Goal: Task Accomplishment & Management: Manage account settings

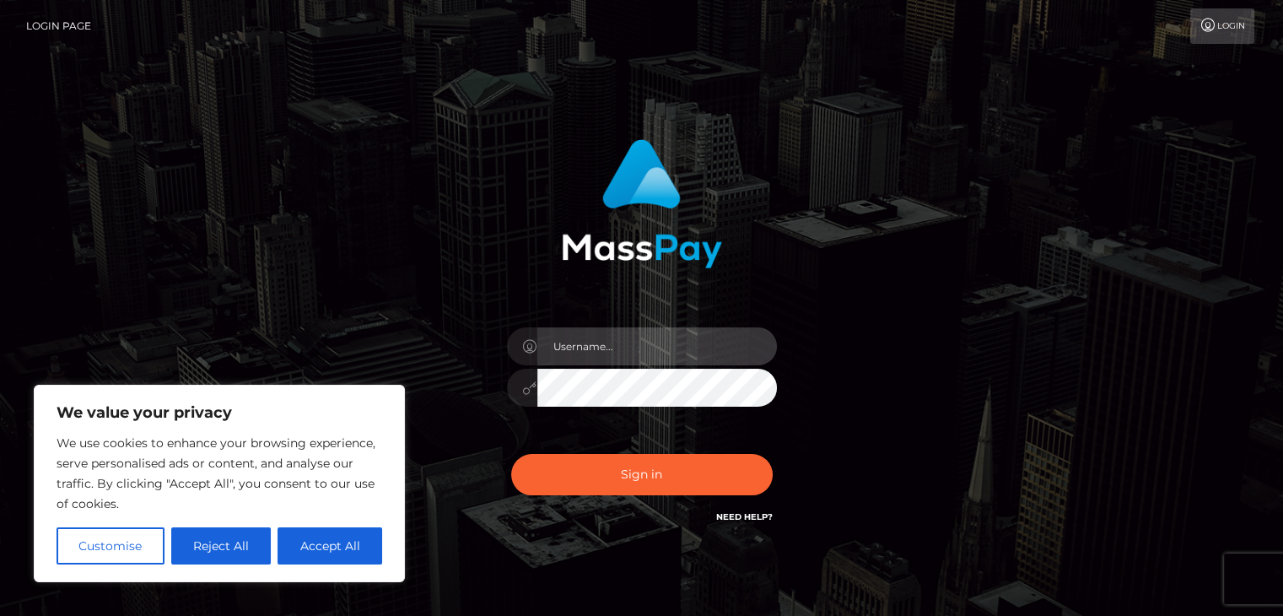
click at [649, 357] on input "text" at bounding box center [657, 346] width 240 height 38
type input "af0r3stfairy@gmail.com"
click at [511, 454] on button "Sign in" at bounding box center [641, 474] width 261 height 41
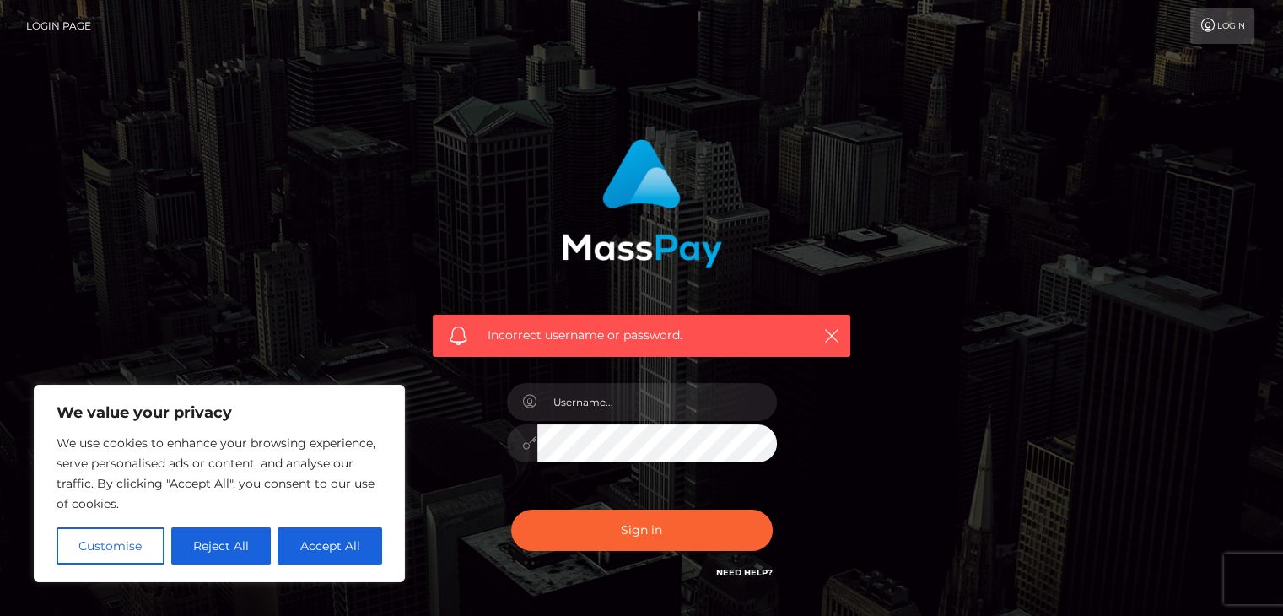
click at [649, 381] on div at bounding box center [641, 434] width 295 height 129
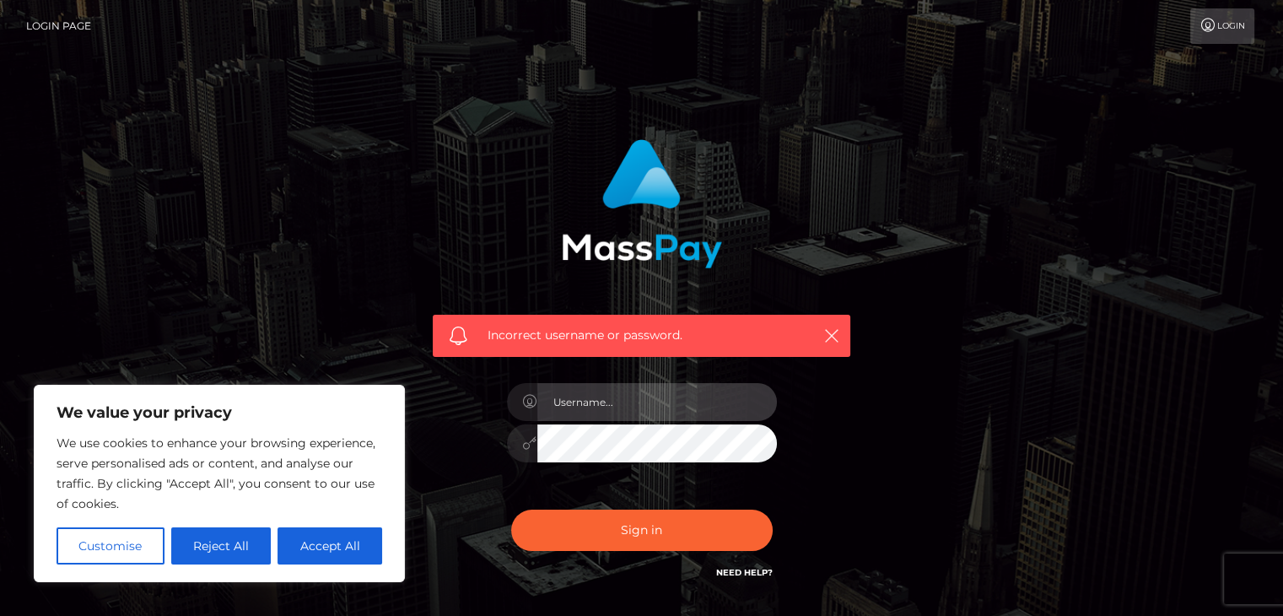
click at [601, 401] on input "text" at bounding box center [657, 402] width 240 height 38
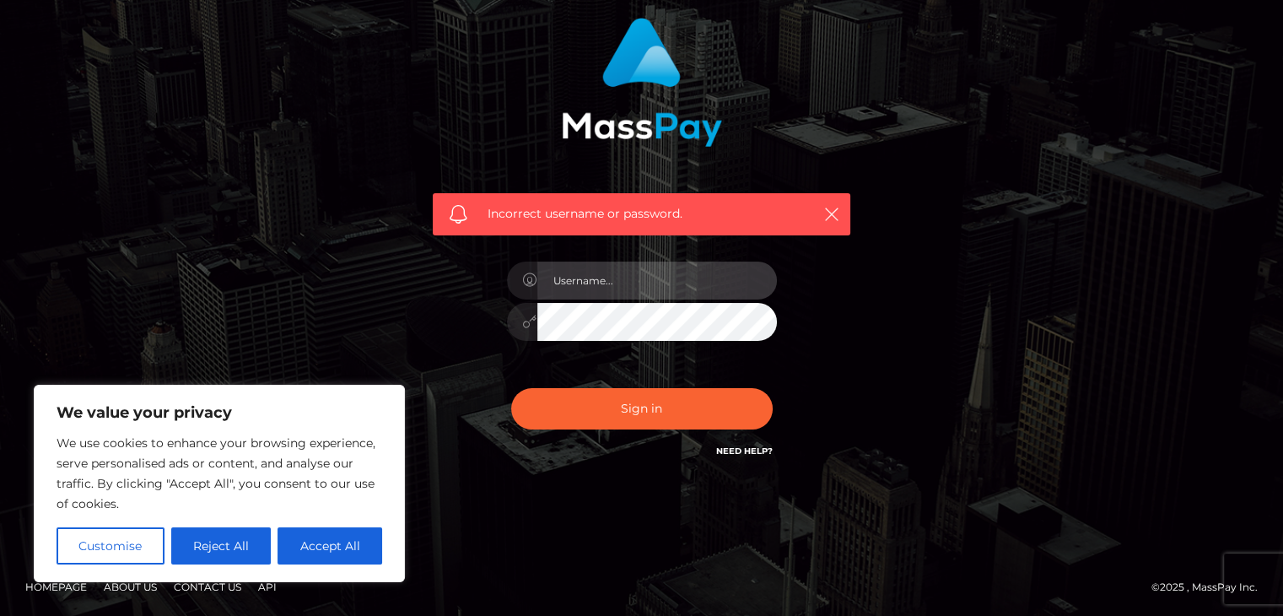
scroll to position [121, 0]
type input "af0r3stfairy@gmail.com"
click at [511, 388] on button "Sign in" at bounding box center [641, 408] width 261 height 41
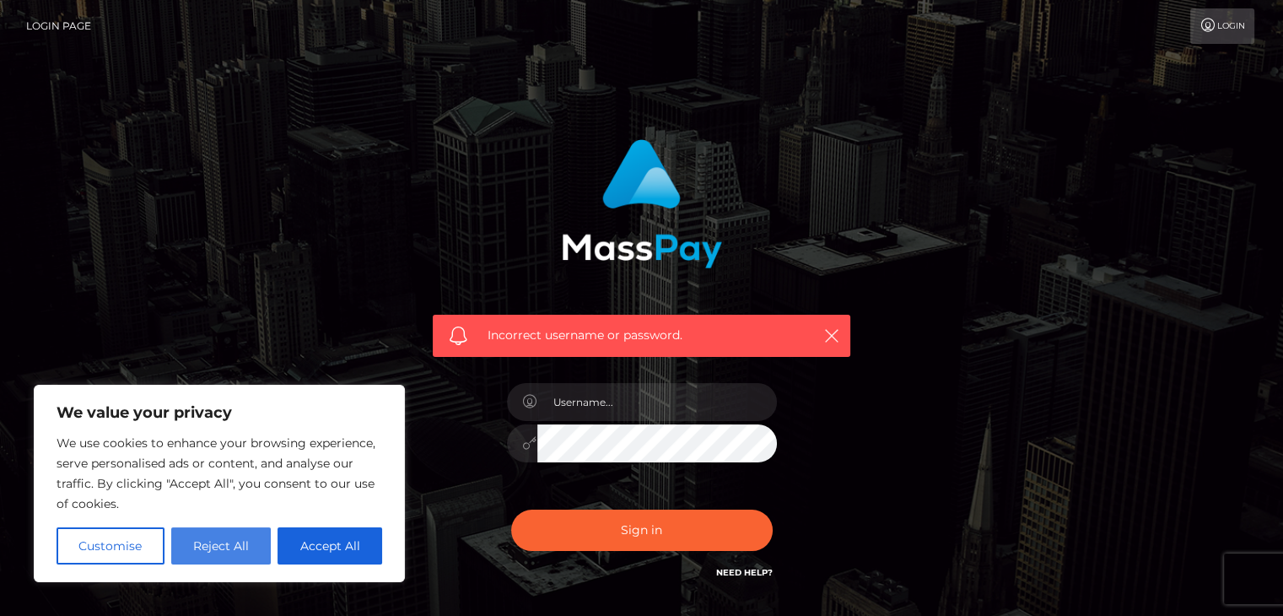
click at [227, 547] on button "Reject All" at bounding box center [221, 545] width 100 height 37
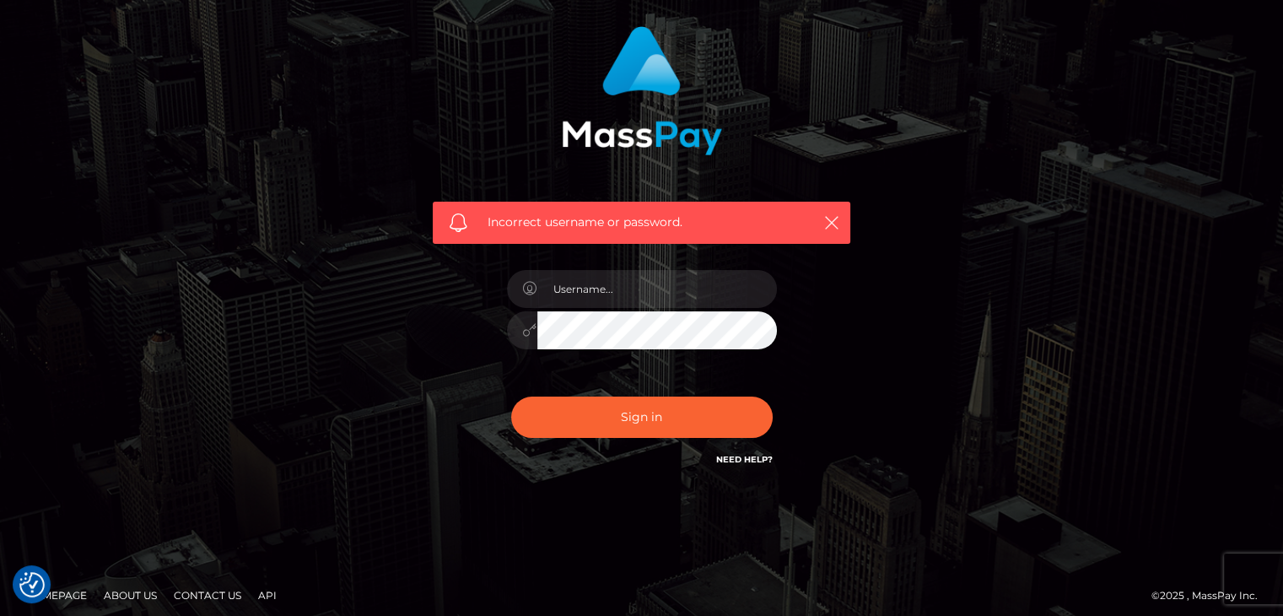
scroll to position [121, 0]
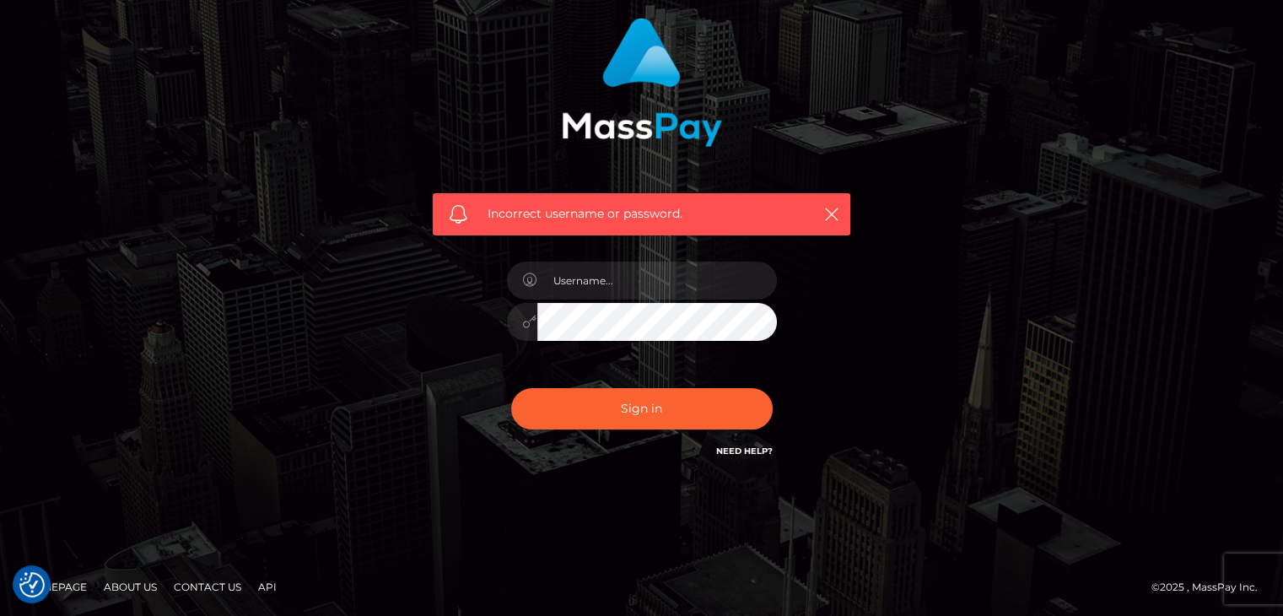
click at [766, 450] on link "Need Help?" at bounding box center [744, 450] width 57 height 11
click at [594, 577] on footer "Homepage About Us Contact Us API © 2025 , MassPay Inc." at bounding box center [641, 586] width 1283 height 59
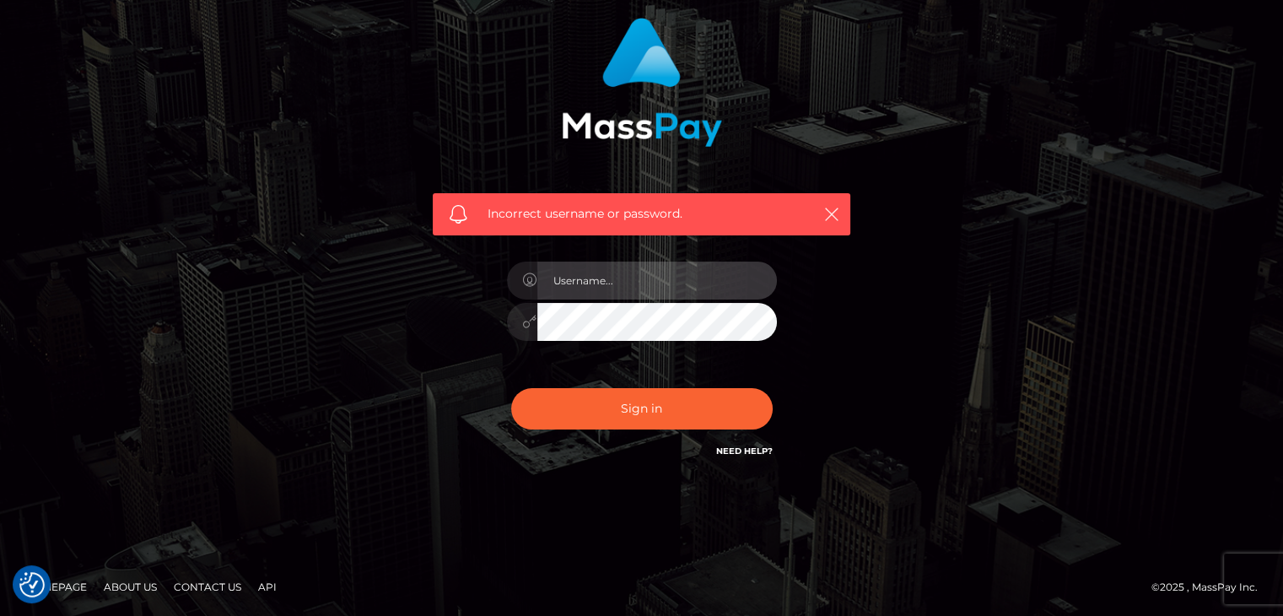
click at [584, 278] on input "text" at bounding box center [657, 280] width 240 height 38
type input "af0r3stfairy@gmail.com"
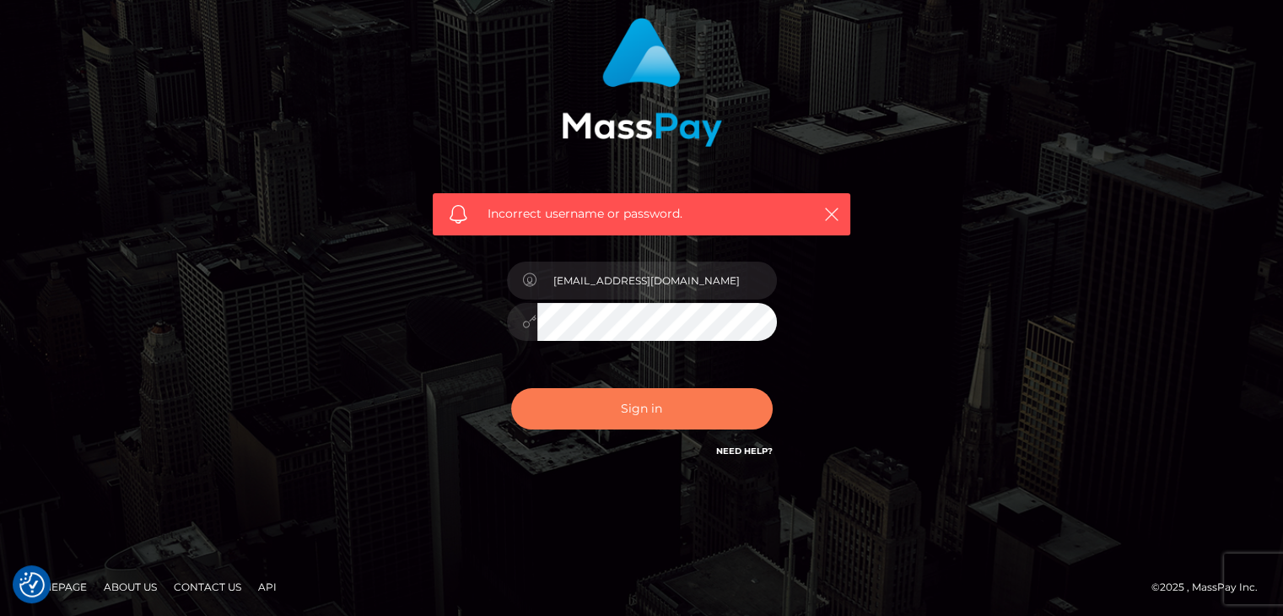
click at [711, 405] on button "Sign in" at bounding box center [641, 408] width 261 height 41
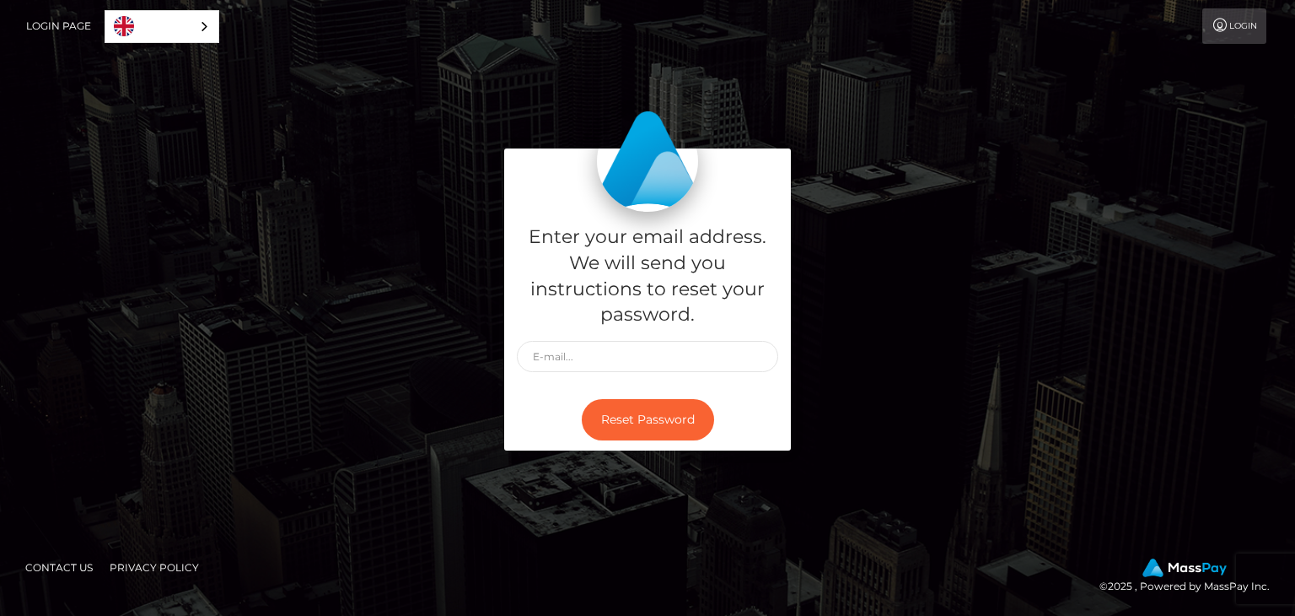
click at [1263, 26] on link "Login" at bounding box center [1235, 25] width 64 height 35
